Goal: Task Accomplishment & Management: Use online tool/utility

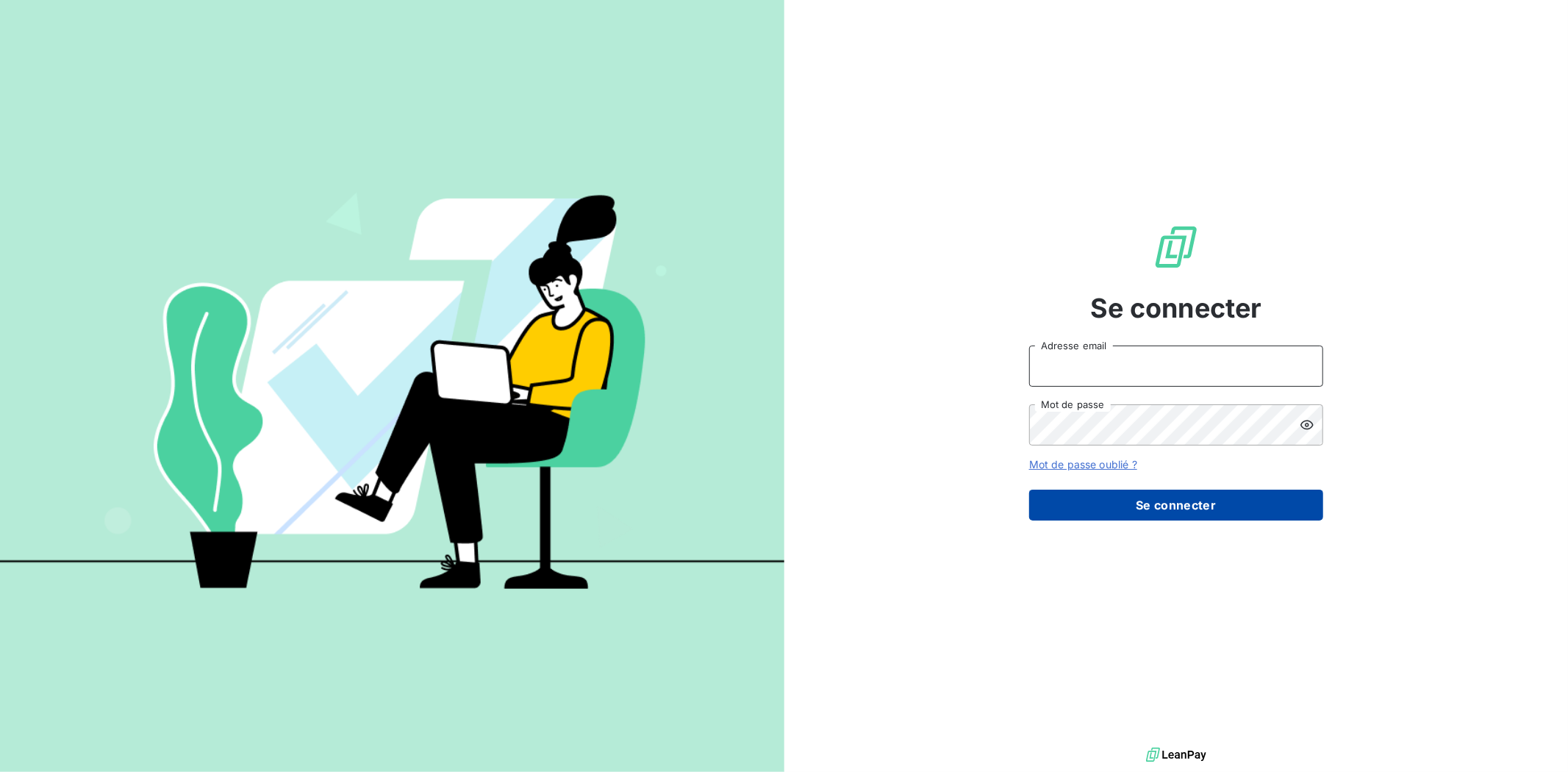
type input "[EMAIL_ADDRESS][DOMAIN_NAME]"
click at [1214, 501] on button "Se connecter" at bounding box center [1176, 505] width 294 height 31
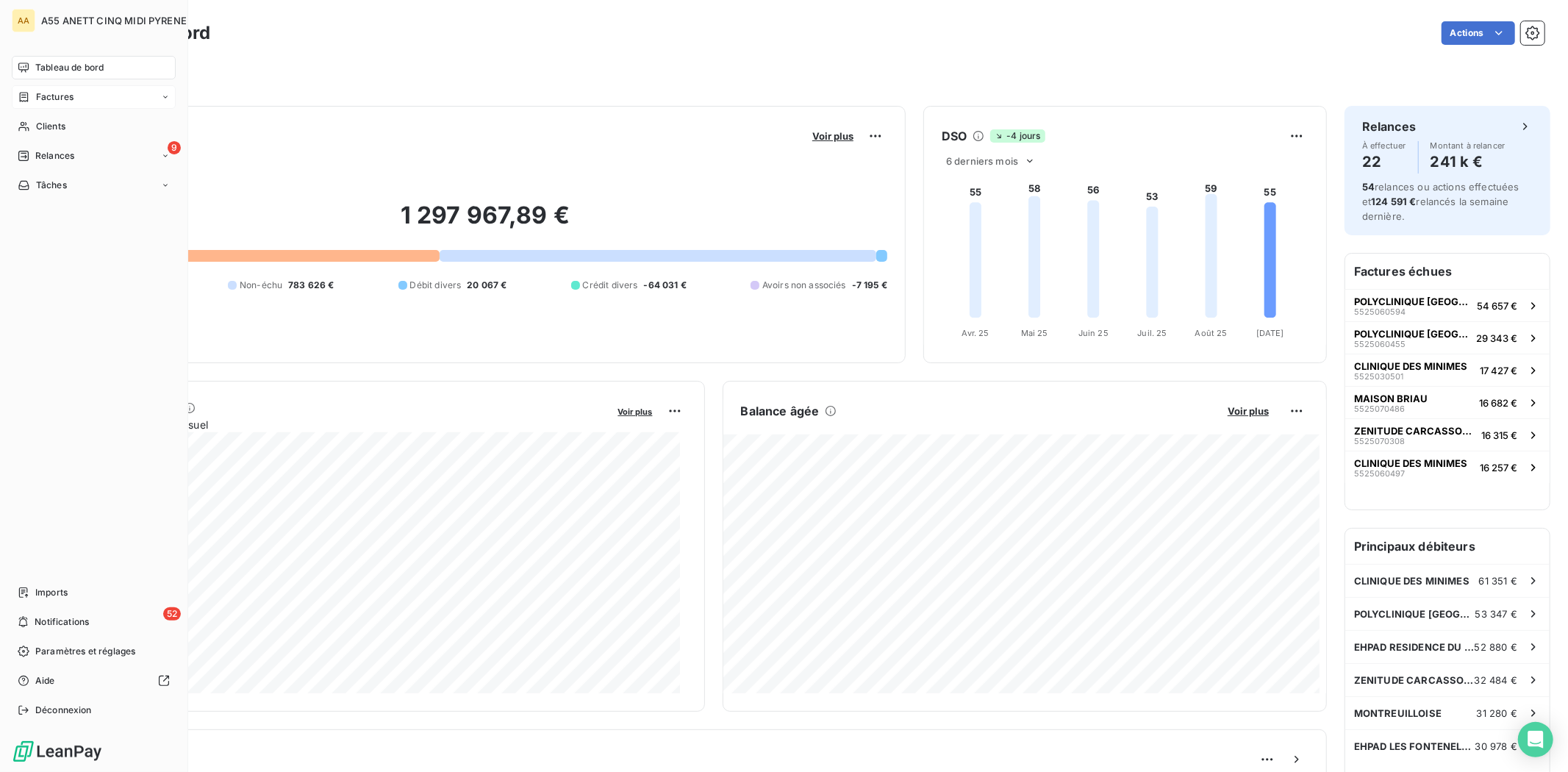
click at [23, 98] on icon at bounding box center [24, 97] width 13 height 12
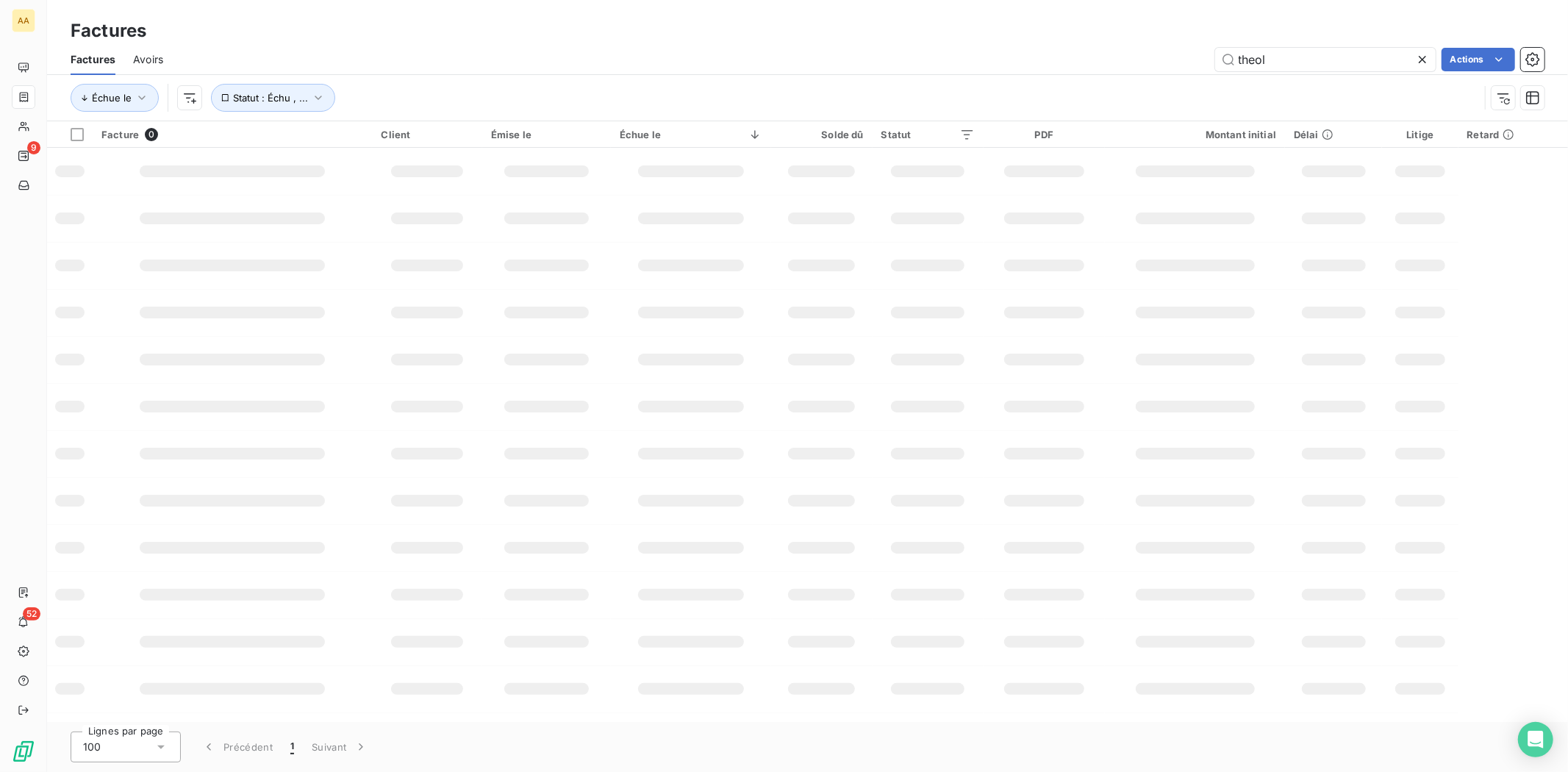
drag, startPoint x: 1267, startPoint y: 59, endPoint x: 974, endPoint y: 65, distance: 293.1
click at [974, 65] on div "theol Actions" at bounding box center [862, 60] width 1364 height 24
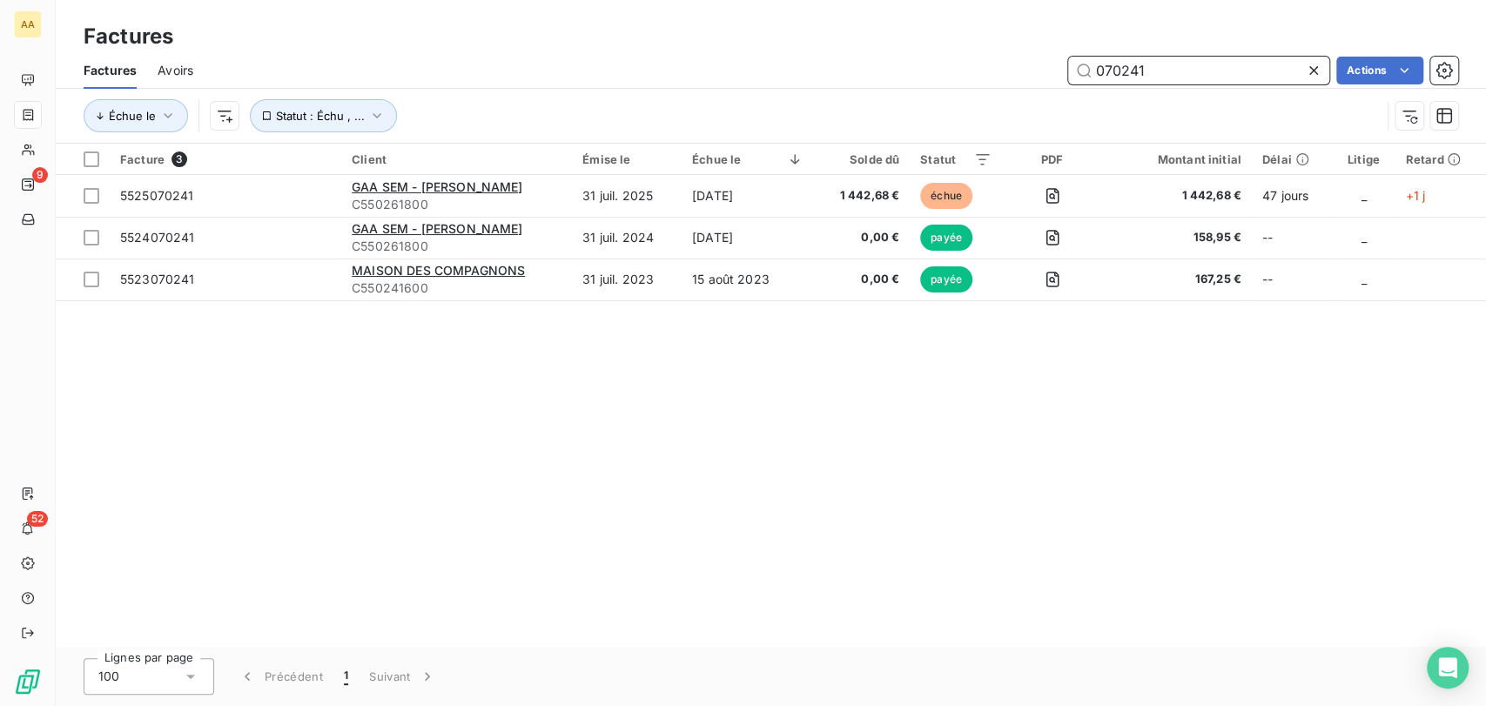
click at [1239, 64] on input "070241" at bounding box center [1198, 71] width 261 height 28
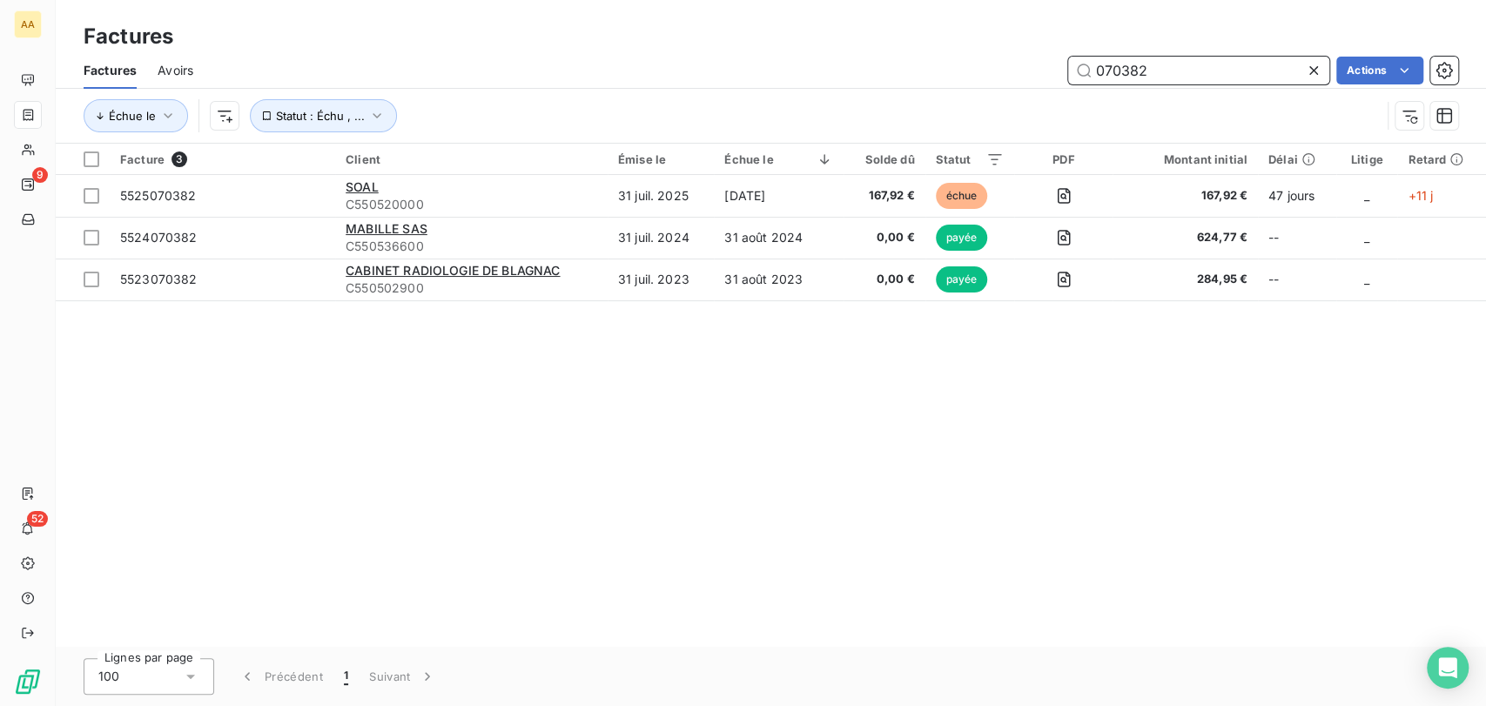
click at [1176, 57] on input "070382" at bounding box center [1198, 71] width 261 height 28
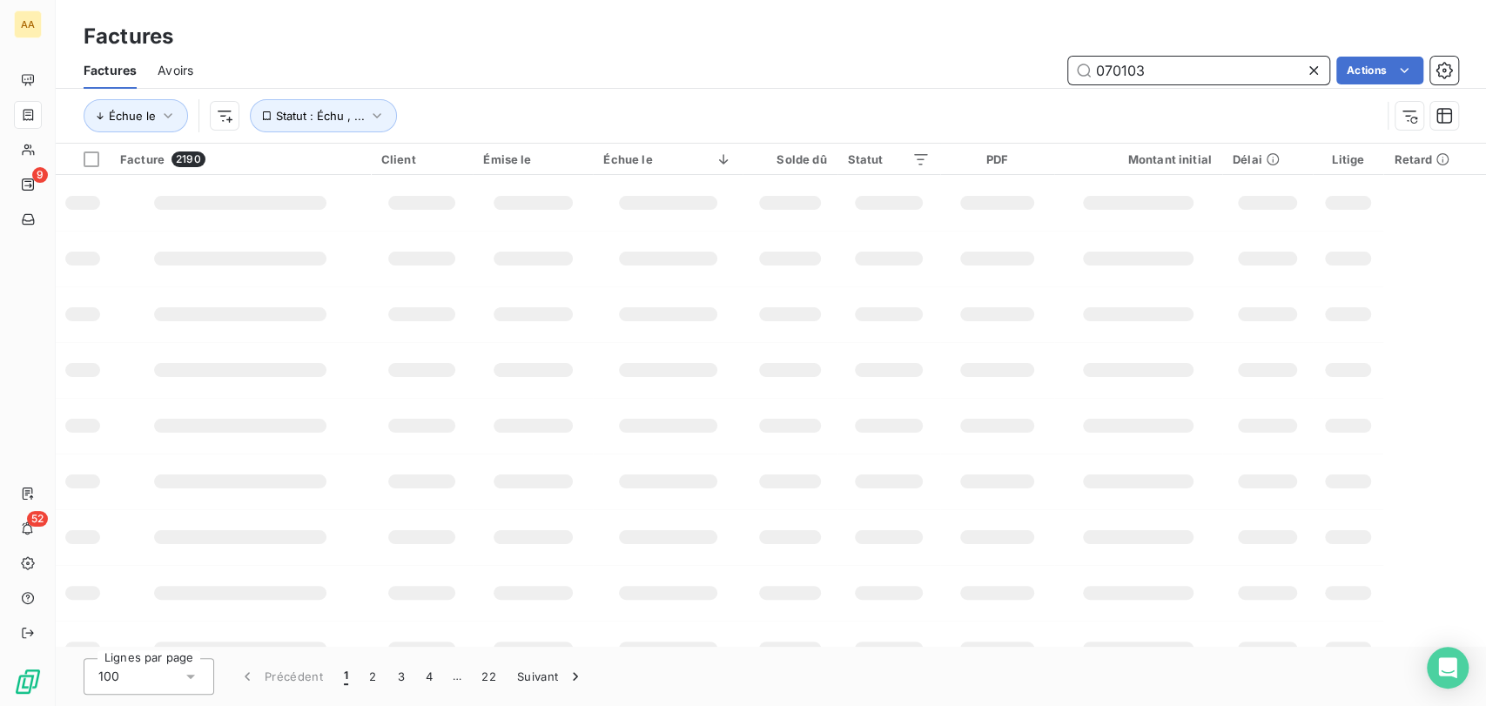
type input "070103"
